Goal: Transaction & Acquisition: Purchase product/service

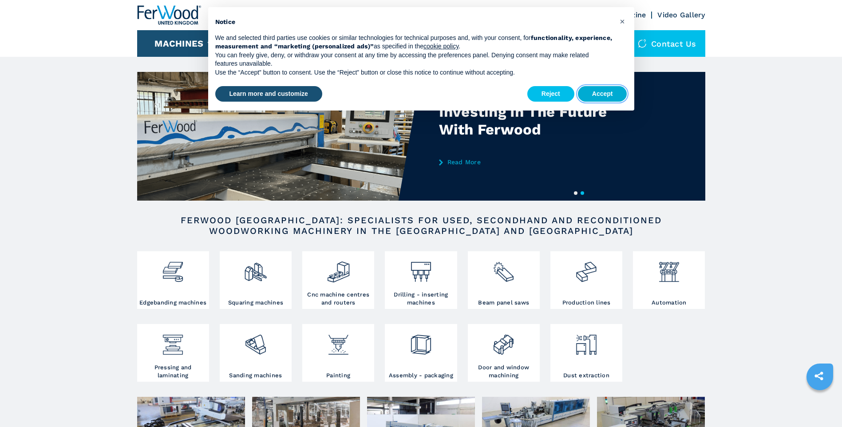
click at [602, 90] on button "Accept" at bounding box center [602, 94] width 49 height 16
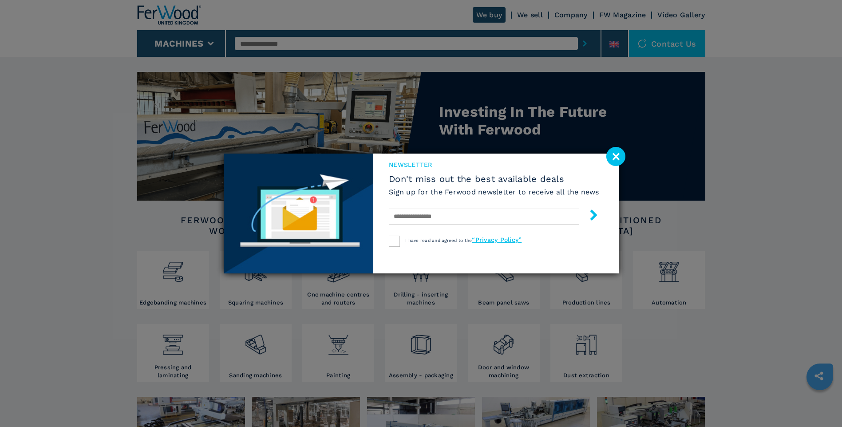
click at [612, 155] on image at bounding box center [615, 156] width 19 height 19
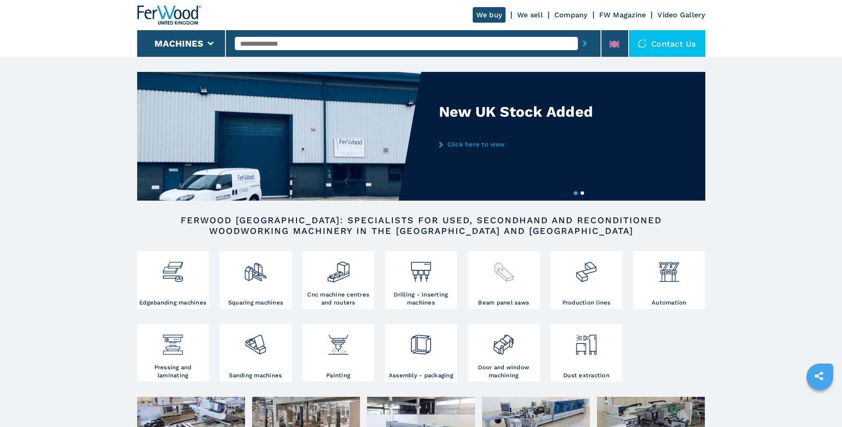
click at [508, 280] on img at bounding box center [504, 269] width 24 height 30
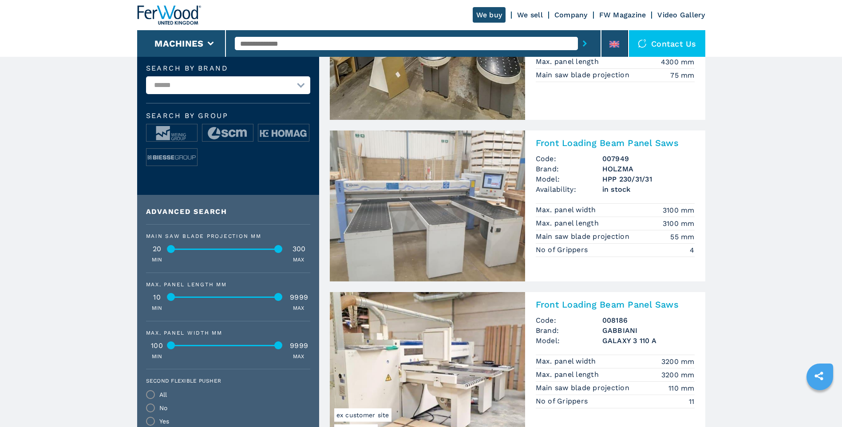
scroll to position [355, 0]
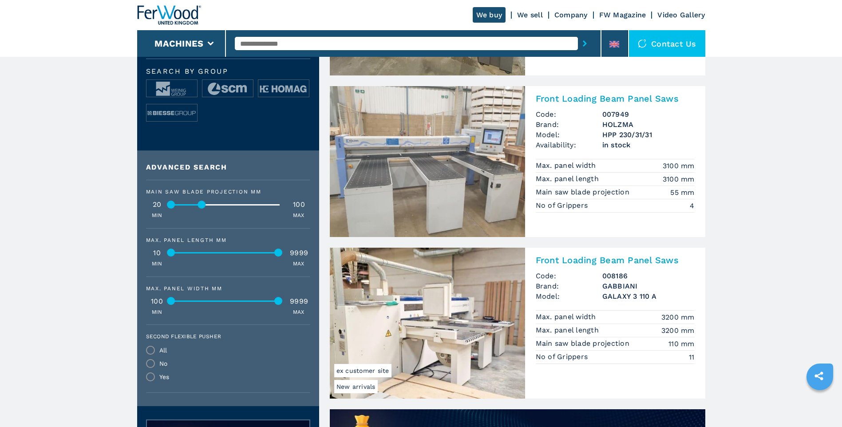
drag, startPoint x: 279, startPoint y: 202, endPoint x: 202, endPoint y: 206, distance: 76.9
click at [202, 206] on div at bounding box center [202, 205] width 8 height 8
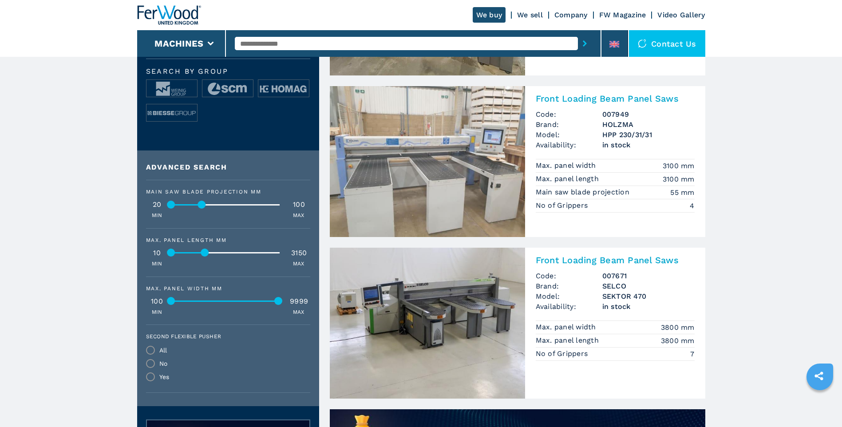
drag, startPoint x: 278, startPoint y: 253, endPoint x: 206, endPoint y: 250, distance: 72.4
click at [206, 250] on div at bounding box center [205, 253] width 8 height 8
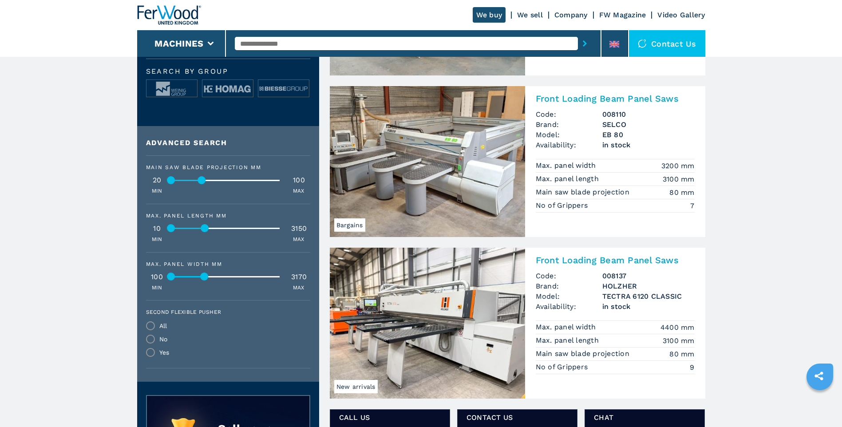
drag, startPoint x: 279, startPoint y: 277, endPoint x: 205, endPoint y: 278, distance: 74.2
click at [205, 278] on div at bounding box center [205, 277] width 8 height 8
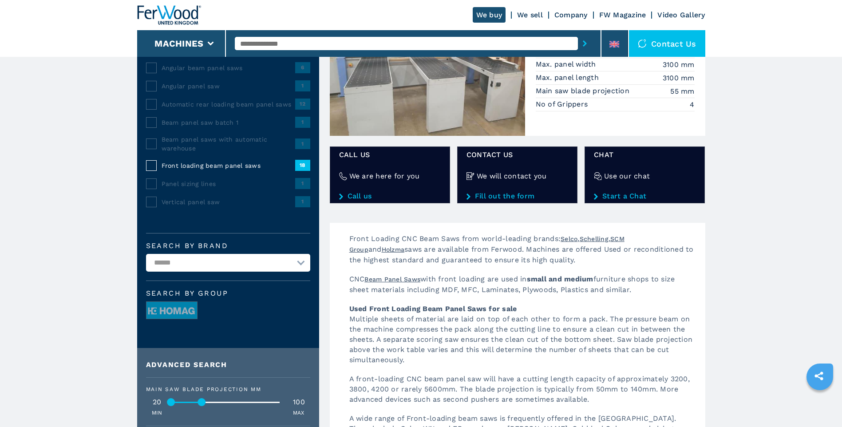
scroll to position [400, 0]
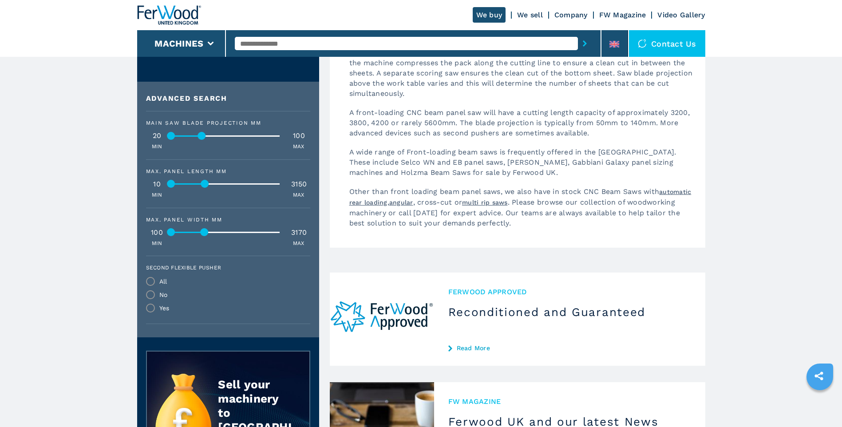
click at [220, 232] on div at bounding box center [225, 232] width 107 height 1
click at [238, 232] on div at bounding box center [225, 232] width 107 height 1
click at [252, 262] on div "Main saw blade projection mm 20 100 MIN MAX Max. panel length mm 10 3150 MIN MA…" at bounding box center [228, 217] width 164 height 213
drag, startPoint x: 237, startPoint y: 229, endPoint x: 158, endPoint y: 238, distance: 80.0
click at [156, 237] on div "Max. panel width mm 100 3170 MIN MAX" at bounding box center [228, 232] width 164 height 30
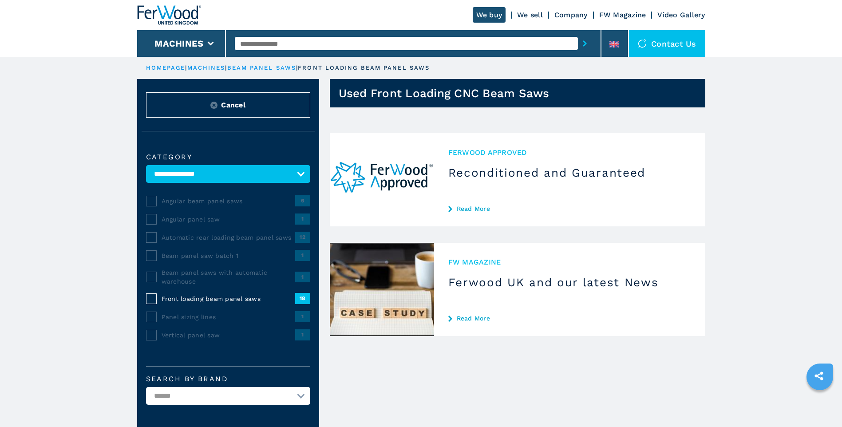
scroll to position [222, 0]
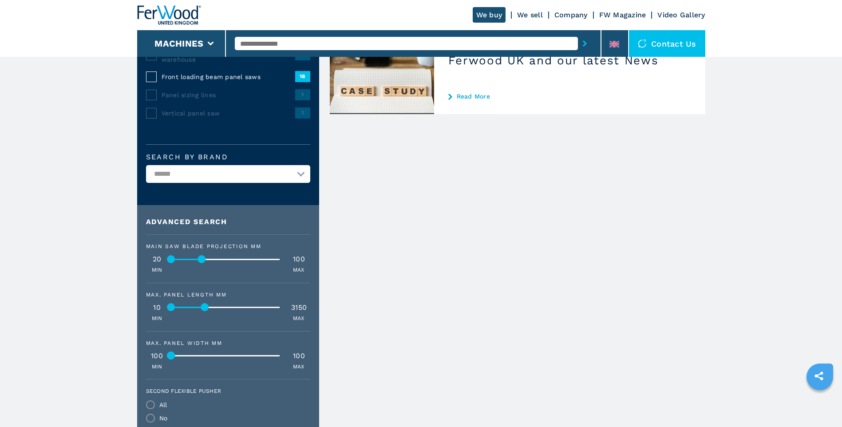
click at [213, 353] on div "100 100" at bounding box center [228, 356] width 164 height 7
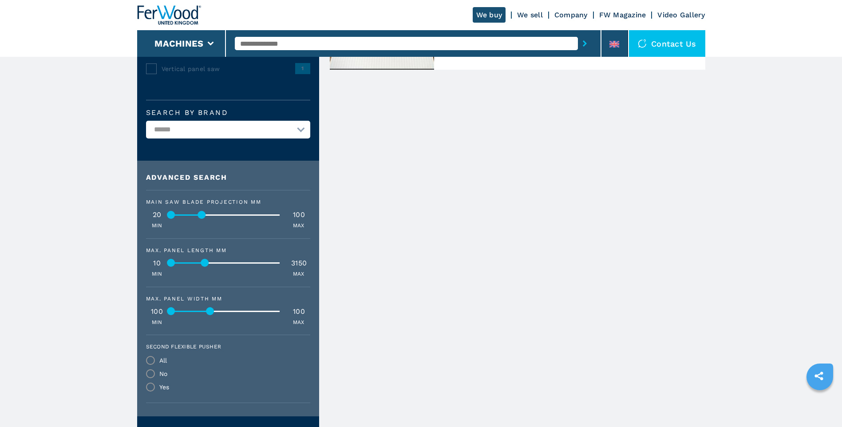
drag, startPoint x: 172, startPoint y: 311, endPoint x: 211, endPoint y: 313, distance: 39.1
click at [211, 313] on div at bounding box center [210, 311] width 8 height 8
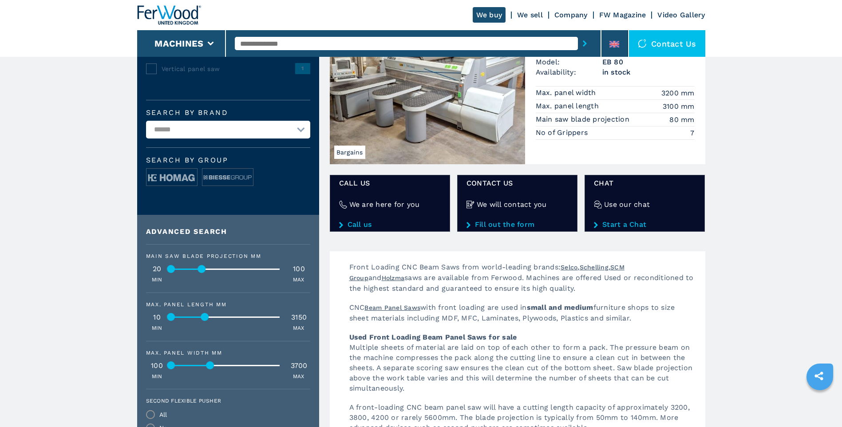
scroll to position [311, 0]
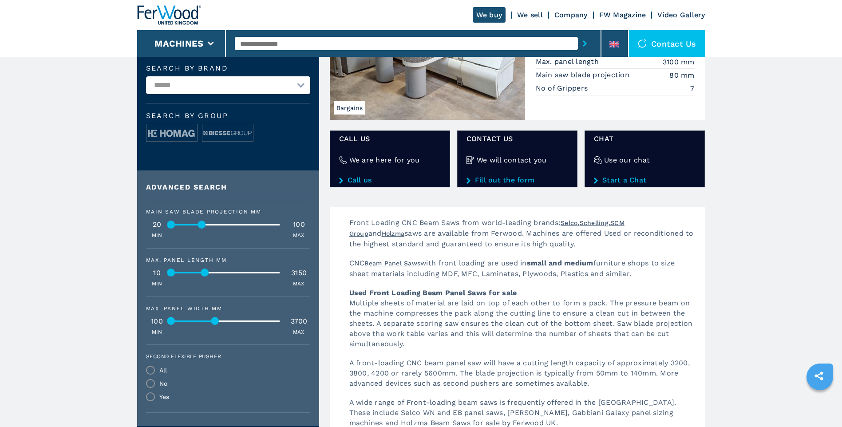
drag, startPoint x: 211, startPoint y: 320, endPoint x: 216, endPoint y: 321, distance: 5.1
click at [216, 321] on div at bounding box center [215, 321] width 8 height 8
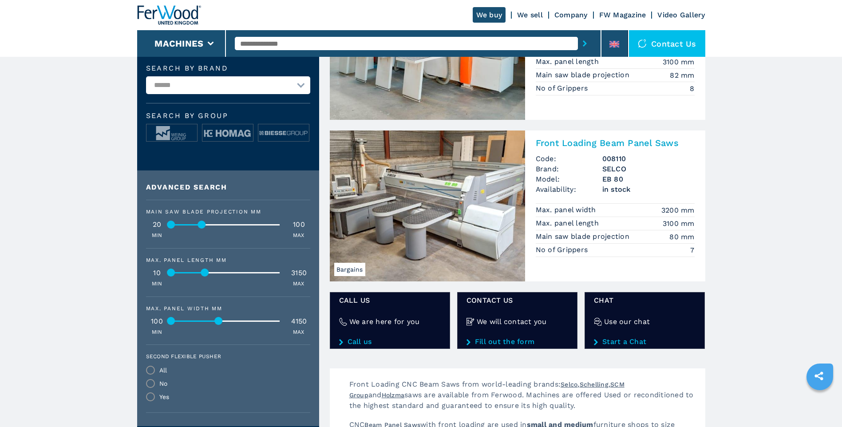
click at [219, 323] on div at bounding box center [219, 321] width 8 height 8
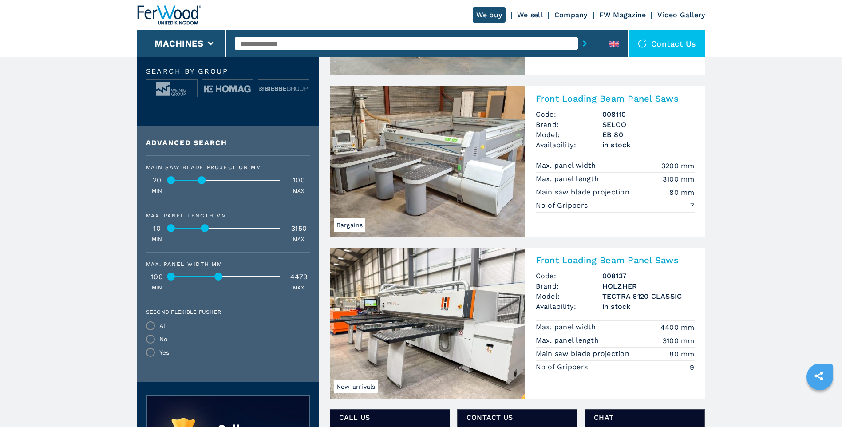
scroll to position [444, 0]
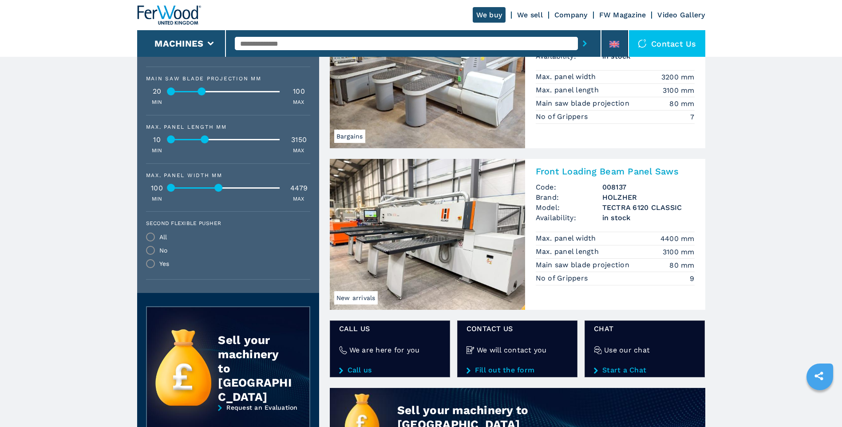
click at [472, 236] on img at bounding box center [427, 234] width 195 height 151
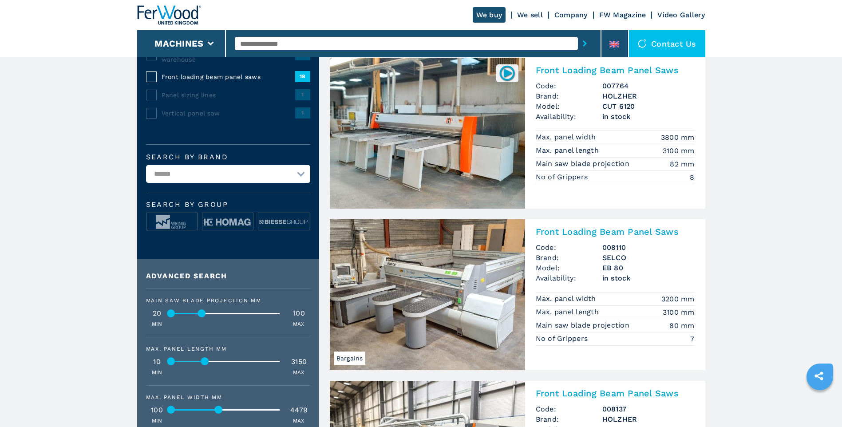
scroll to position [89, 0]
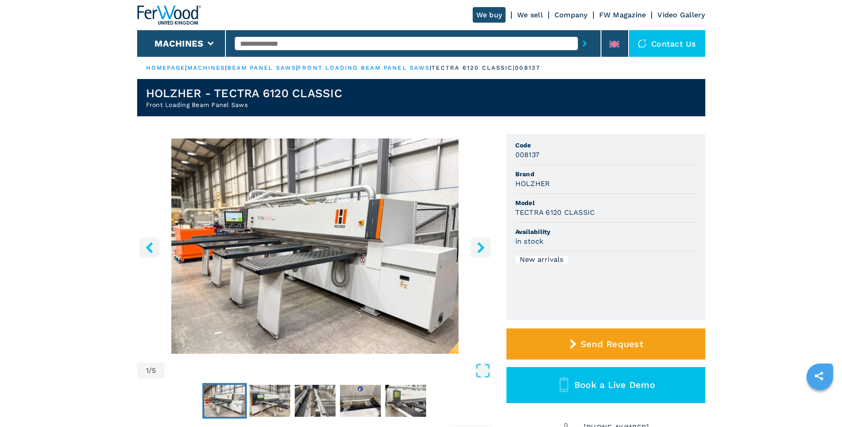
scroll to position [133, 0]
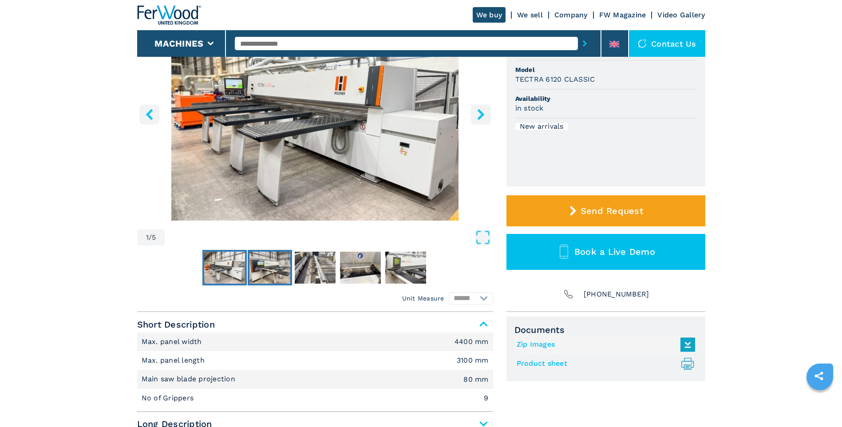
click at [269, 272] on img "Go to Slide 2" at bounding box center [270, 268] width 41 height 32
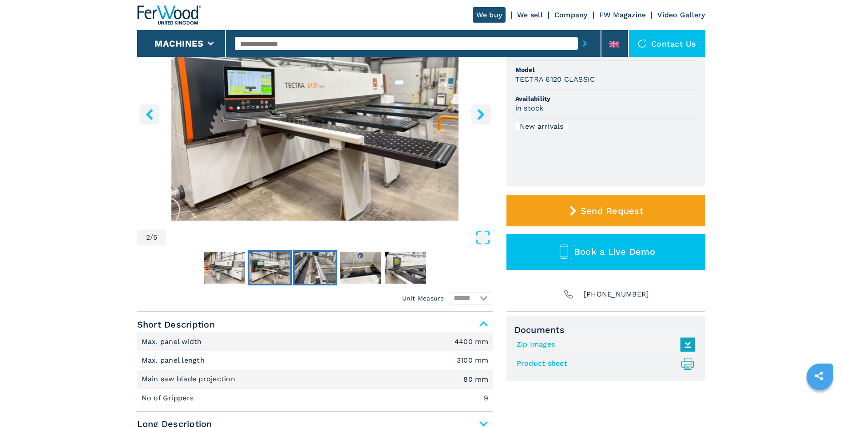
click at [318, 268] on img "Go to Slide 3" at bounding box center [315, 268] width 41 height 32
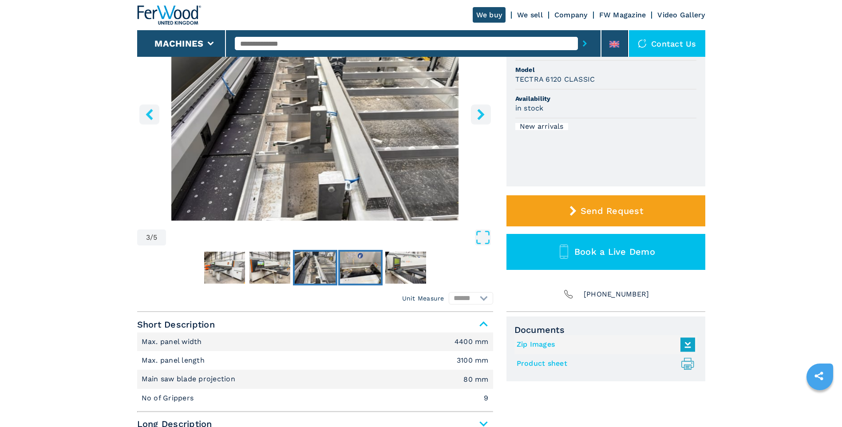
click at [368, 273] on img "Go to Slide 4" at bounding box center [360, 268] width 41 height 32
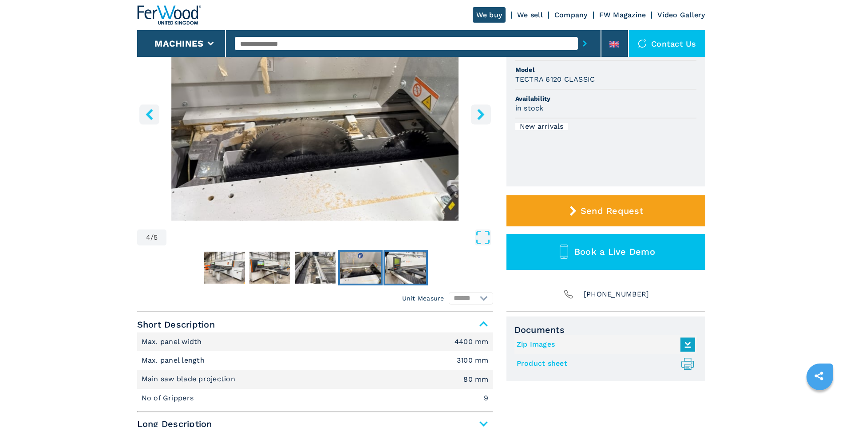
click at [417, 269] on img "Go to Slide 5" at bounding box center [405, 268] width 41 height 32
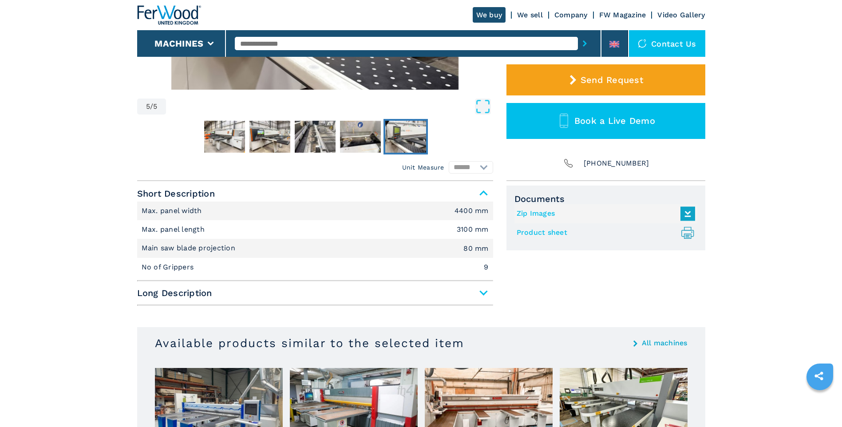
scroll to position [0, 0]
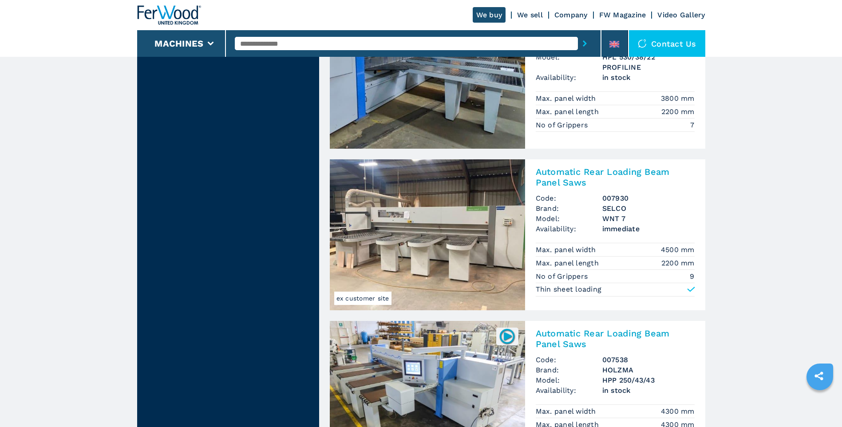
scroll to position [1154, 0]
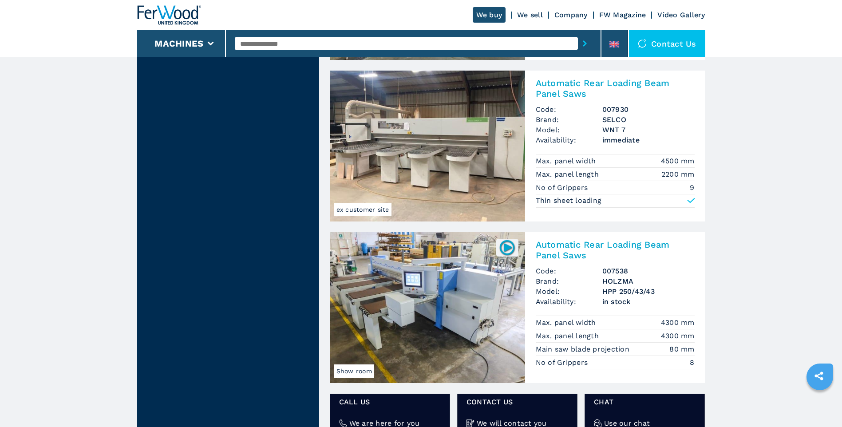
click at [504, 246] on img at bounding box center [507, 247] width 17 height 17
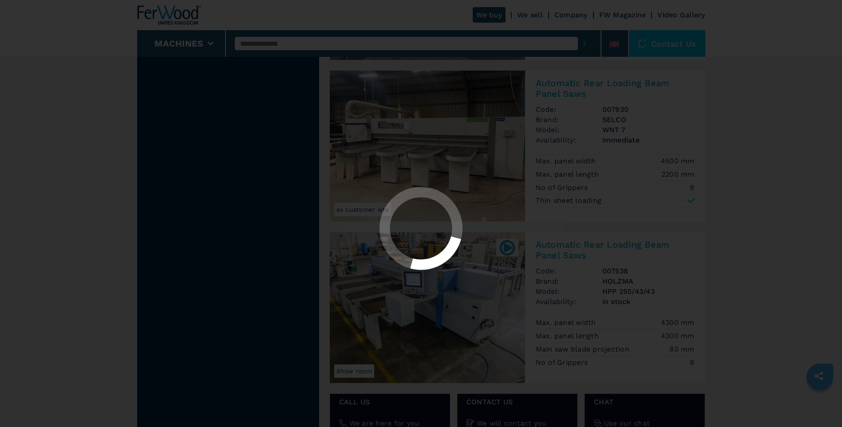
scroll to position [0, 0]
